Goal: Navigation & Orientation: Find specific page/section

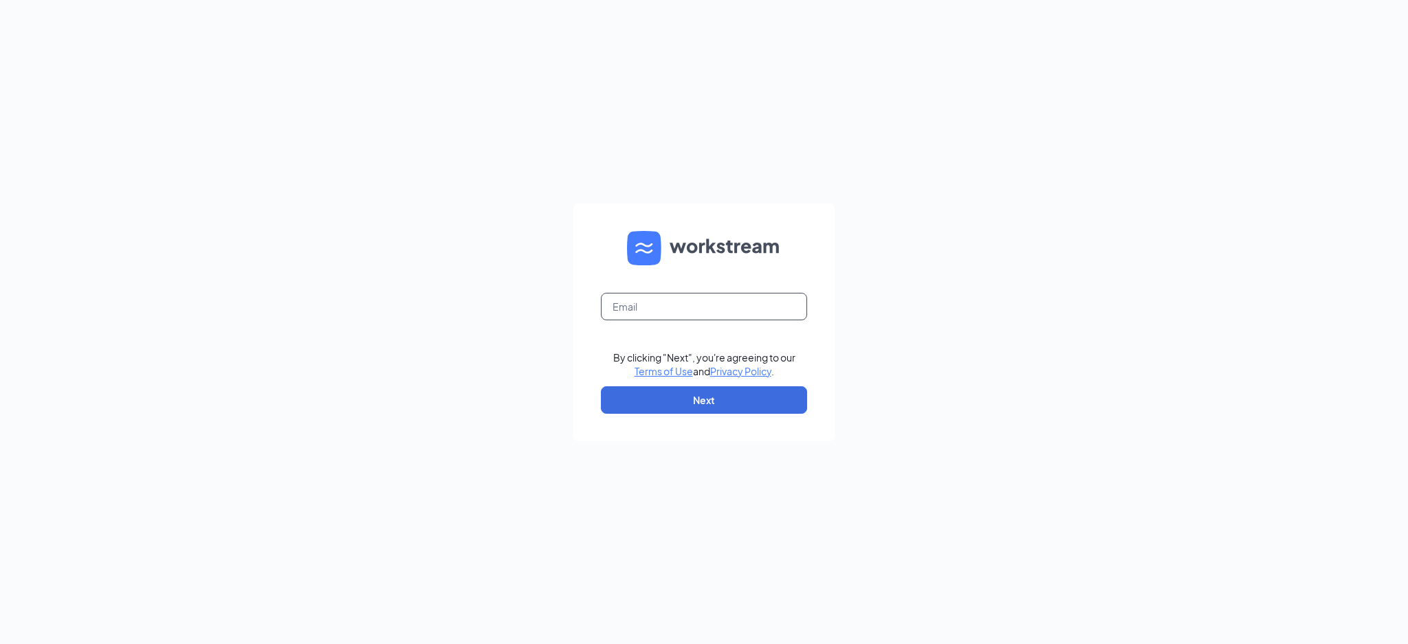
click at [650, 311] on input "text" at bounding box center [704, 307] width 206 height 28
type input "celarmie@tapplastics.com"
click at [680, 404] on button "Next" at bounding box center [704, 400] width 206 height 28
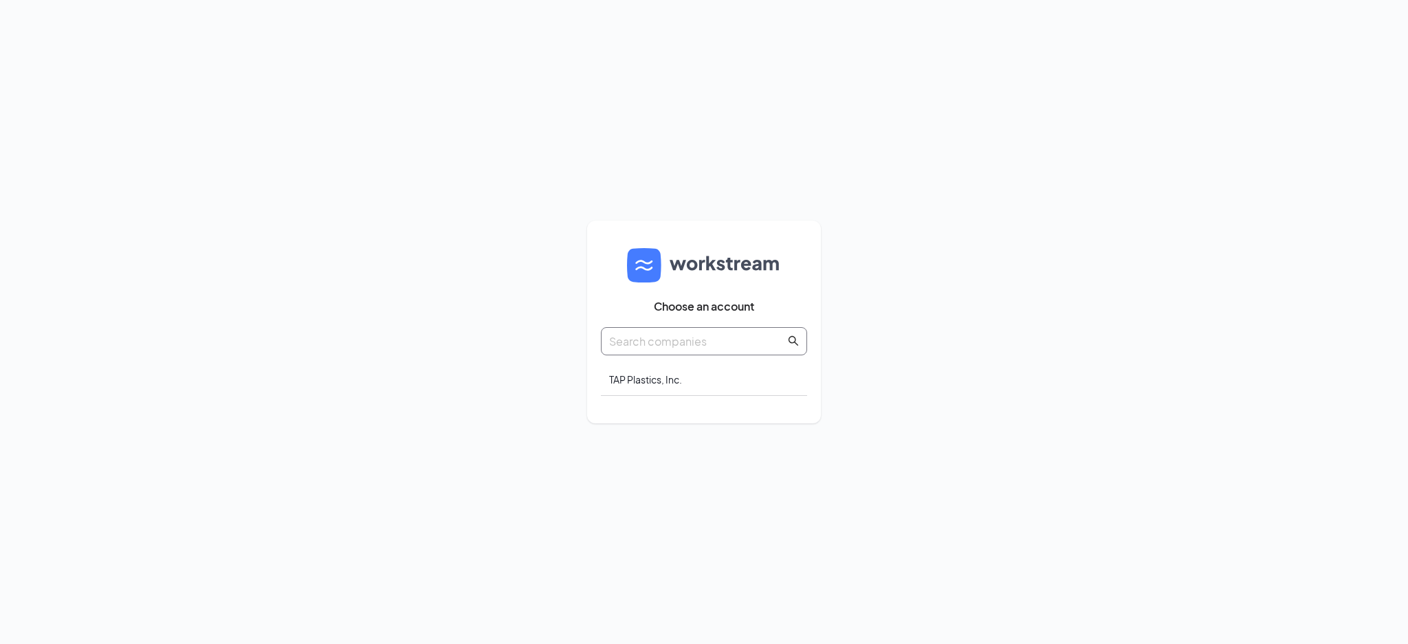
click at [650, 340] on input "text" at bounding box center [697, 341] width 176 height 17
click at [654, 375] on div "TAP Plastics, Inc." at bounding box center [704, 380] width 206 height 32
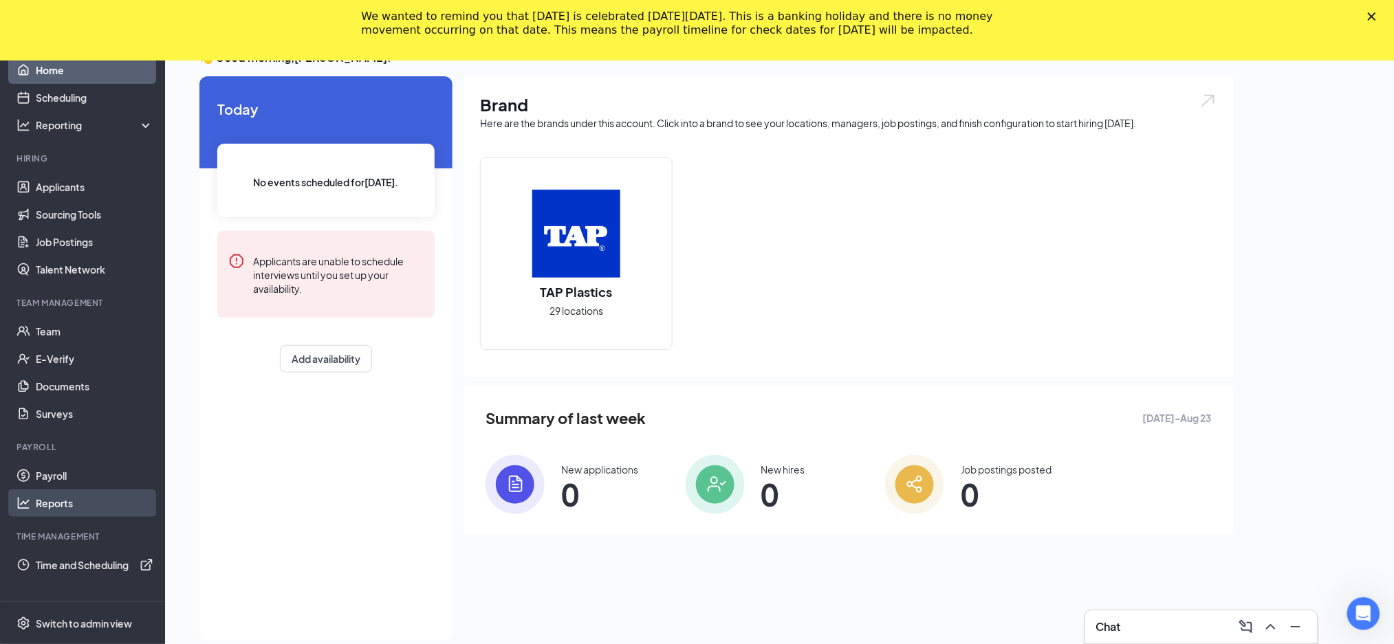
scroll to position [89, 0]
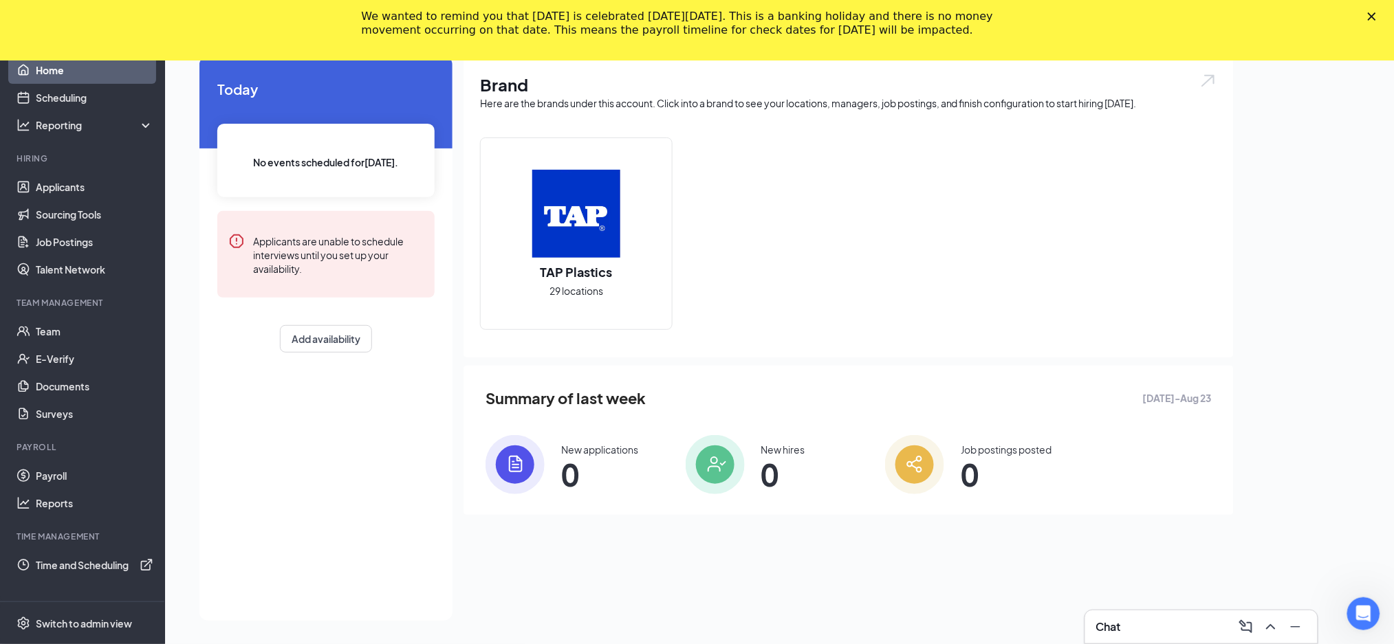
click at [1382, 11] on div "We wanted to remind you that [DATE] is celebrated [DATE][DATE]. This is a banki…" at bounding box center [697, 24] width 1394 height 36
click at [1376, 14] on polygon "Close" at bounding box center [1372, 16] width 8 height 8
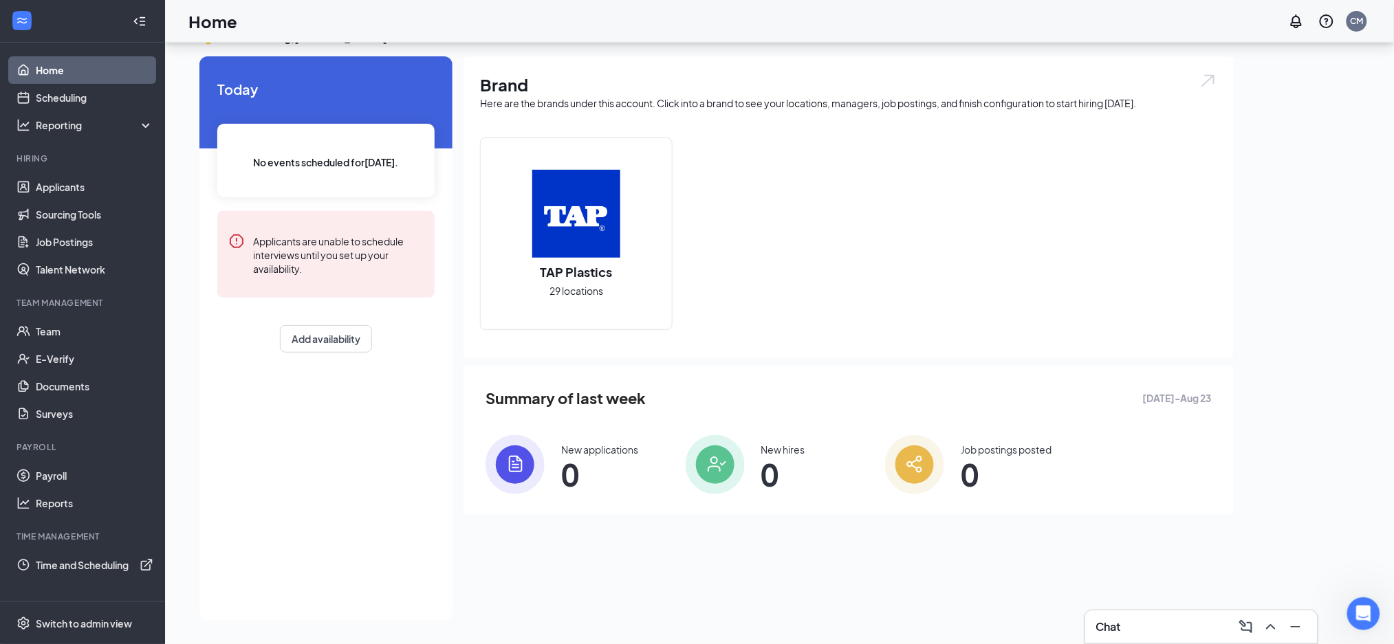
scroll to position [28, 0]
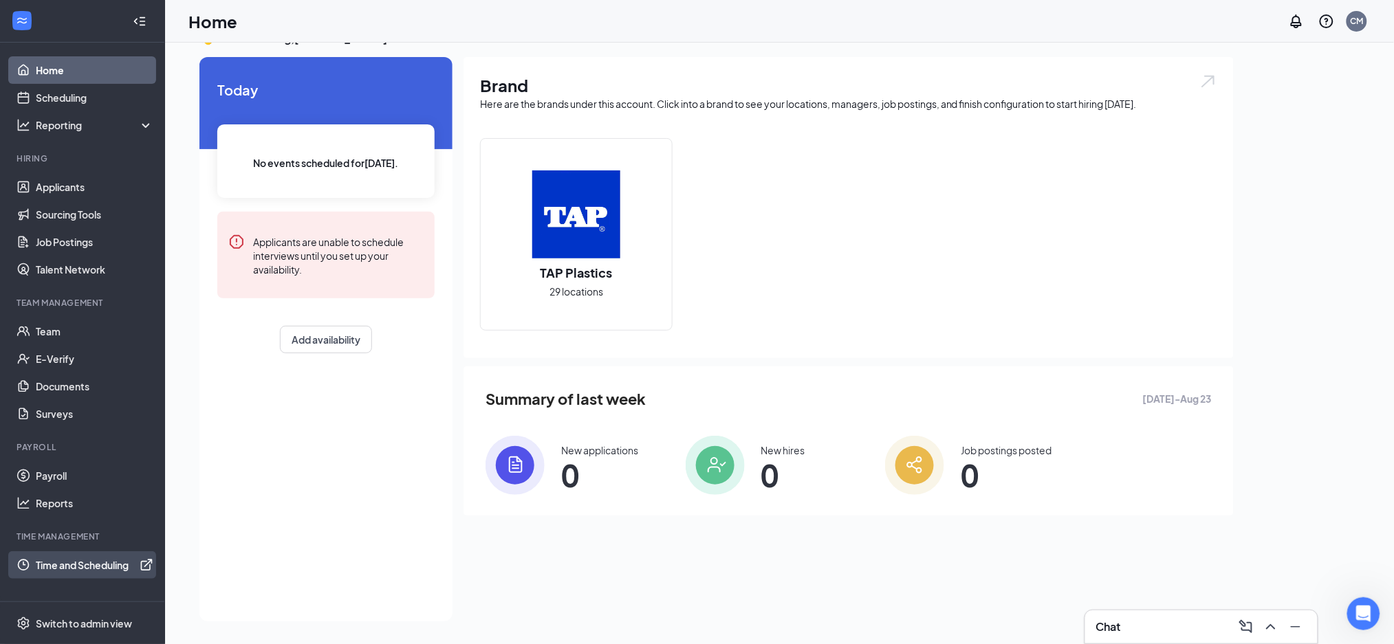
click at [75, 559] on link "Time and Scheduling" at bounding box center [95, 566] width 118 height 28
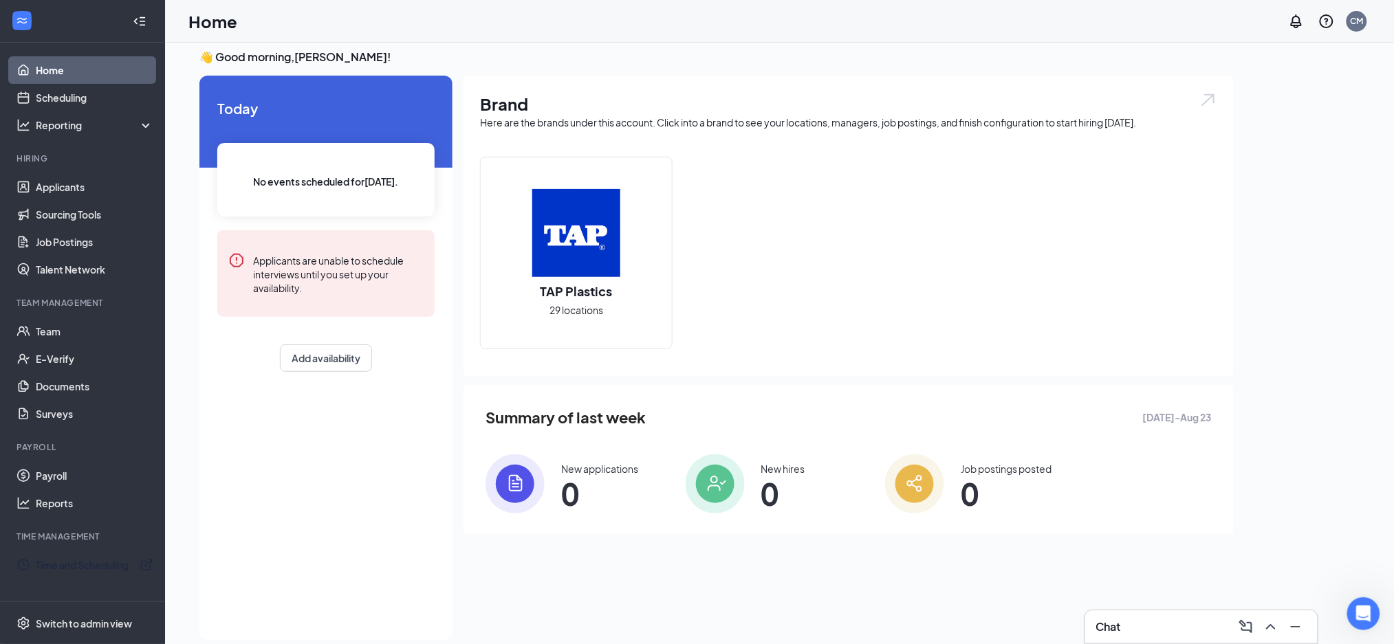
scroll to position [0, 0]
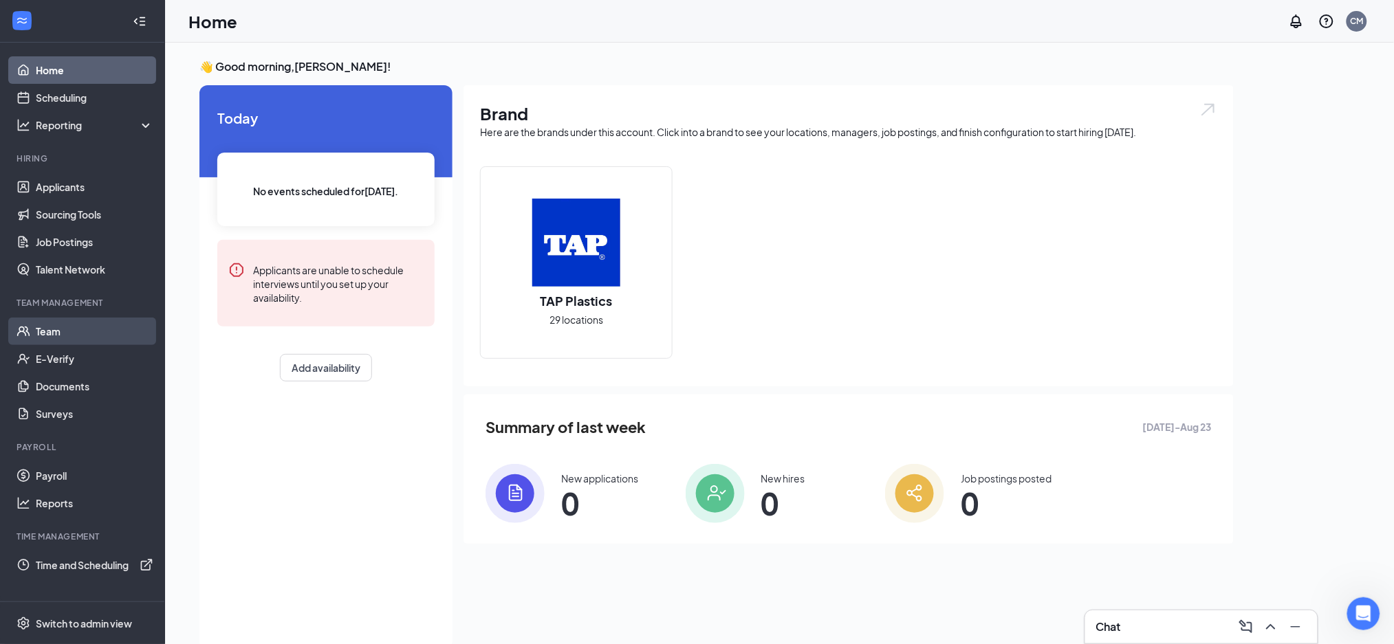
click at [44, 320] on link "Team" at bounding box center [95, 332] width 118 height 28
